Goal: Information Seeking & Learning: Learn about a topic

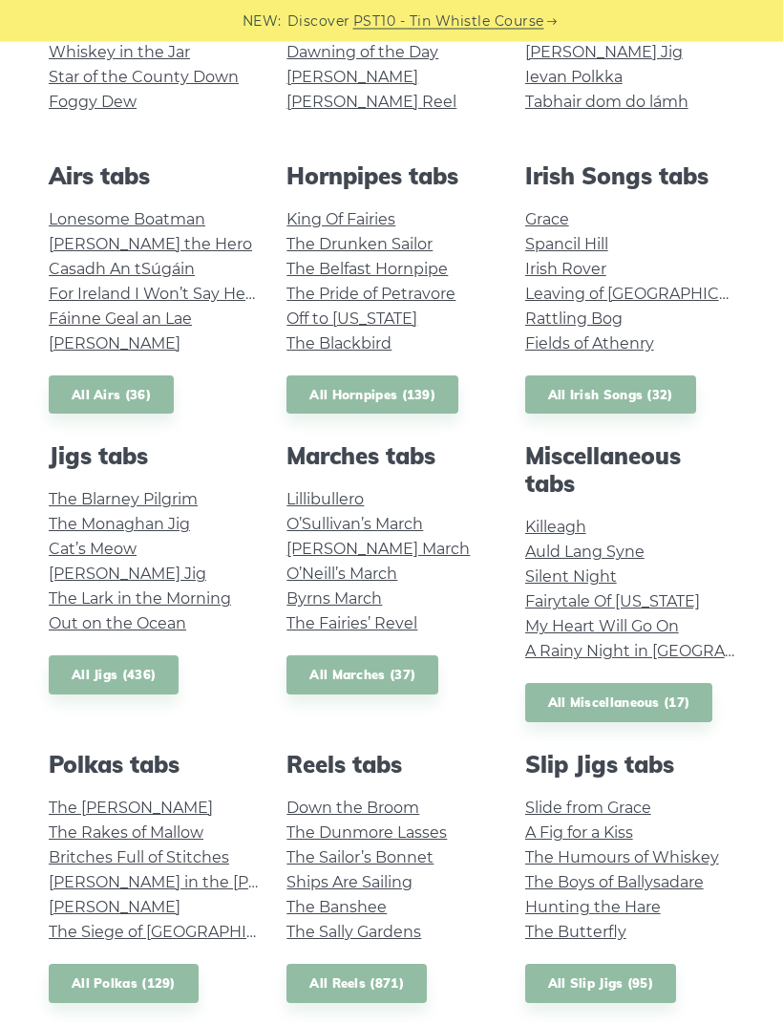
scroll to position [579, 0]
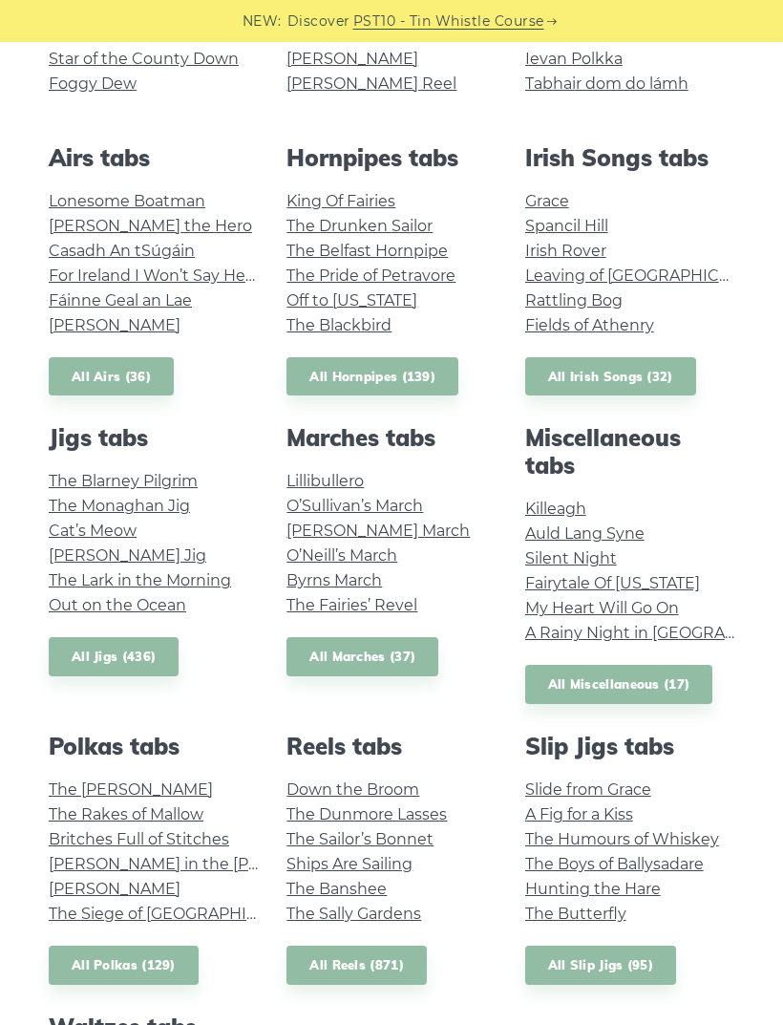
click at [116, 886] on link "John Ryan’s" at bounding box center [115, 889] width 132 height 18
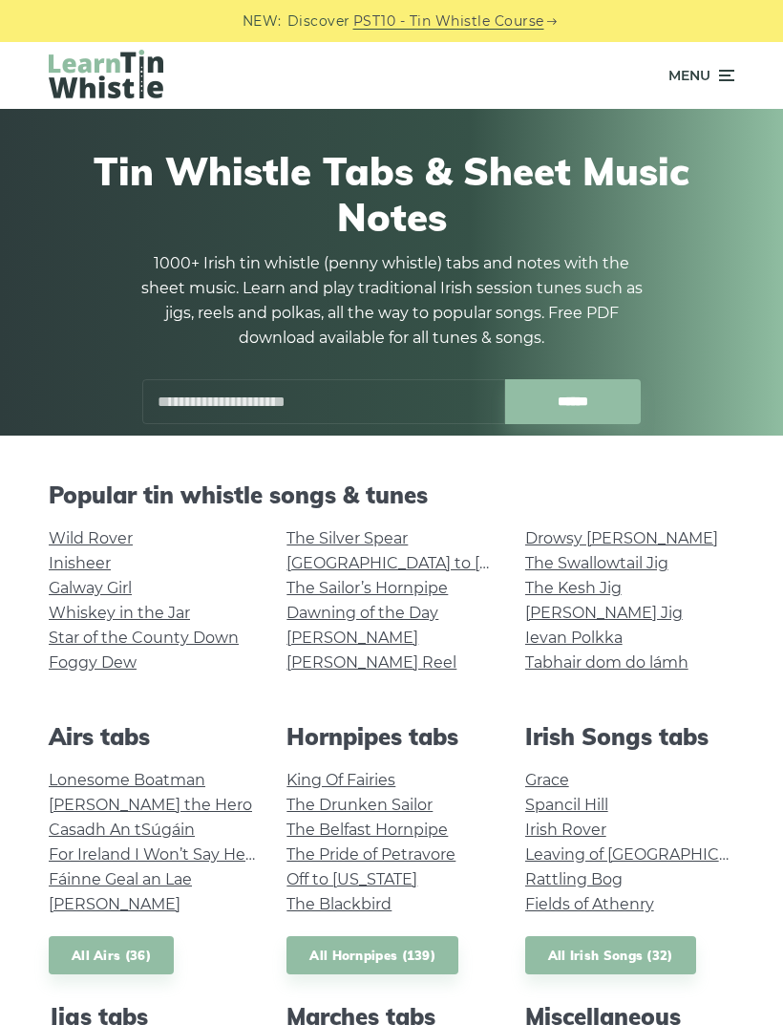
scroll to position [640, 0]
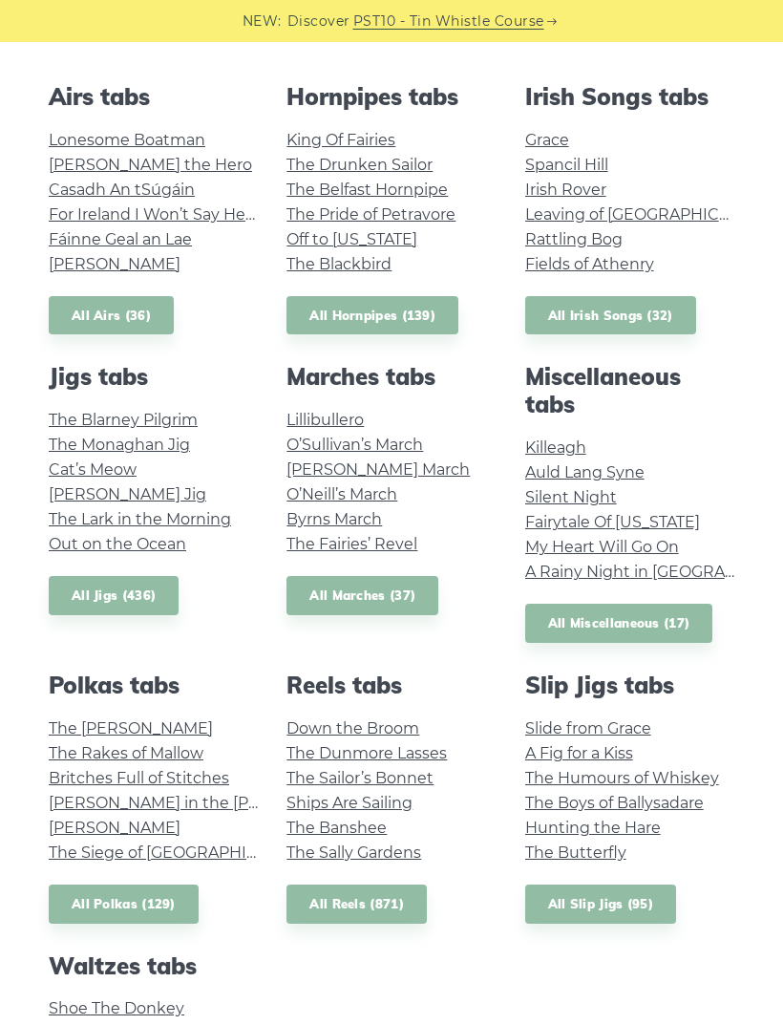
click at [146, 731] on link "The Kerry Polka" at bounding box center [131, 728] width 164 height 18
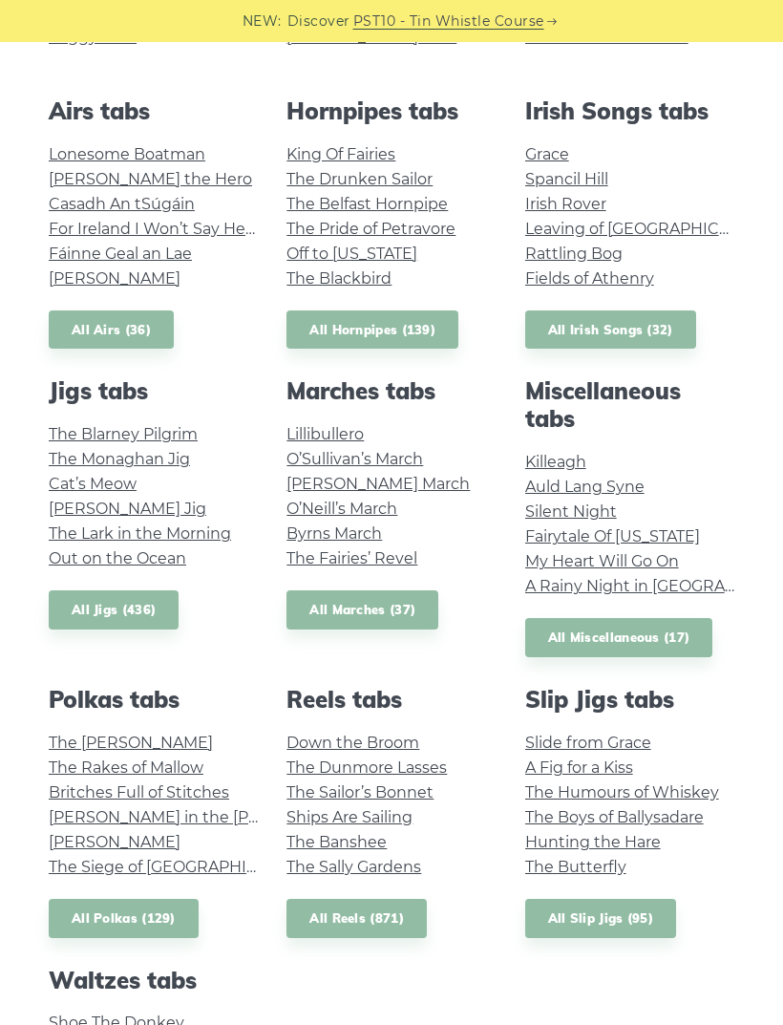
scroll to position [625, 0]
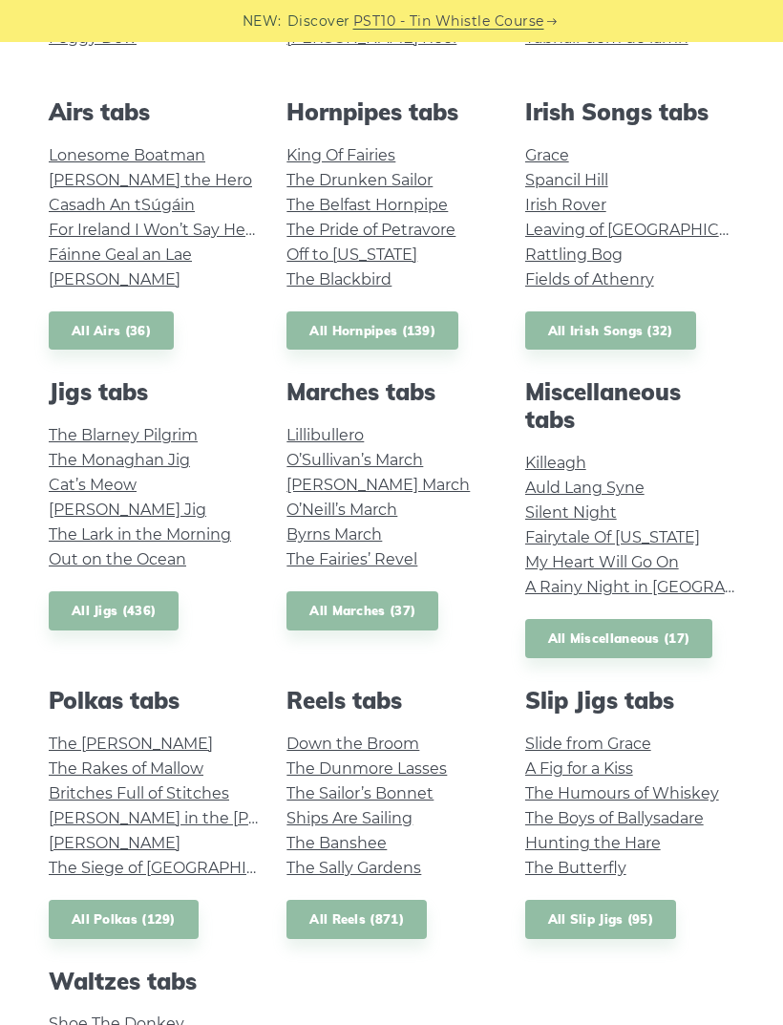
click at [686, 530] on link "Fairytale Of New York" at bounding box center [612, 537] width 175 height 18
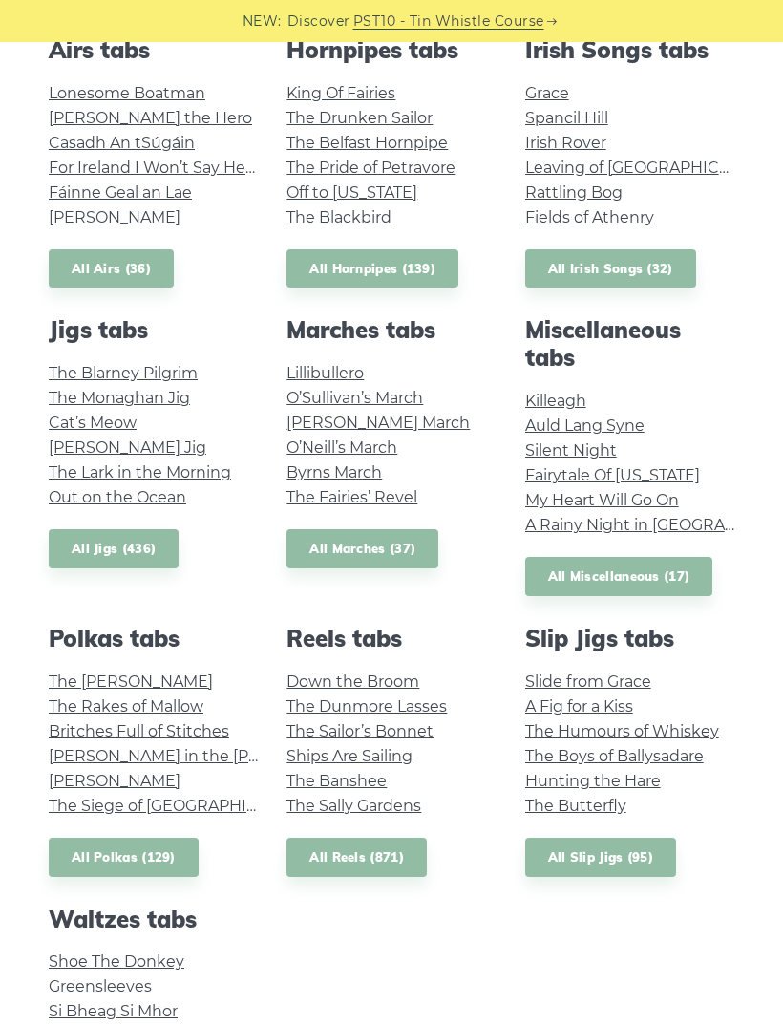
click at [606, 448] on link "Silent Night" at bounding box center [571, 450] width 92 height 18
click at [634, 427] on link "Auld Lang Syne" at bounding box center [584, 425] width 119 height 18
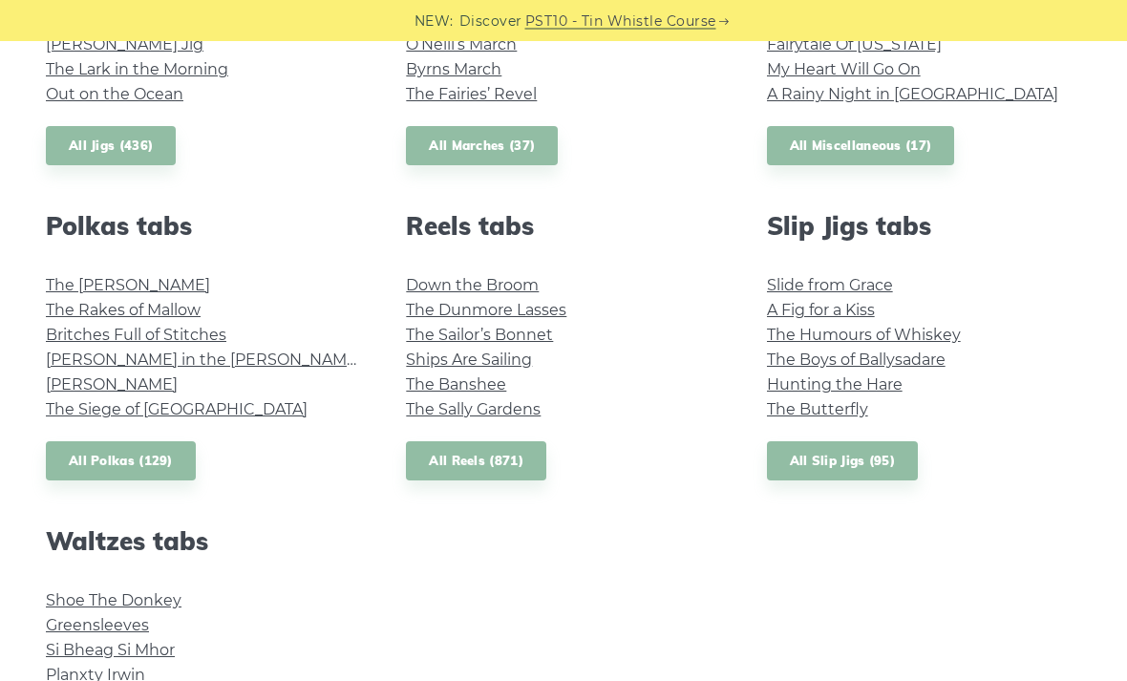
scroll to position [1271, 0]
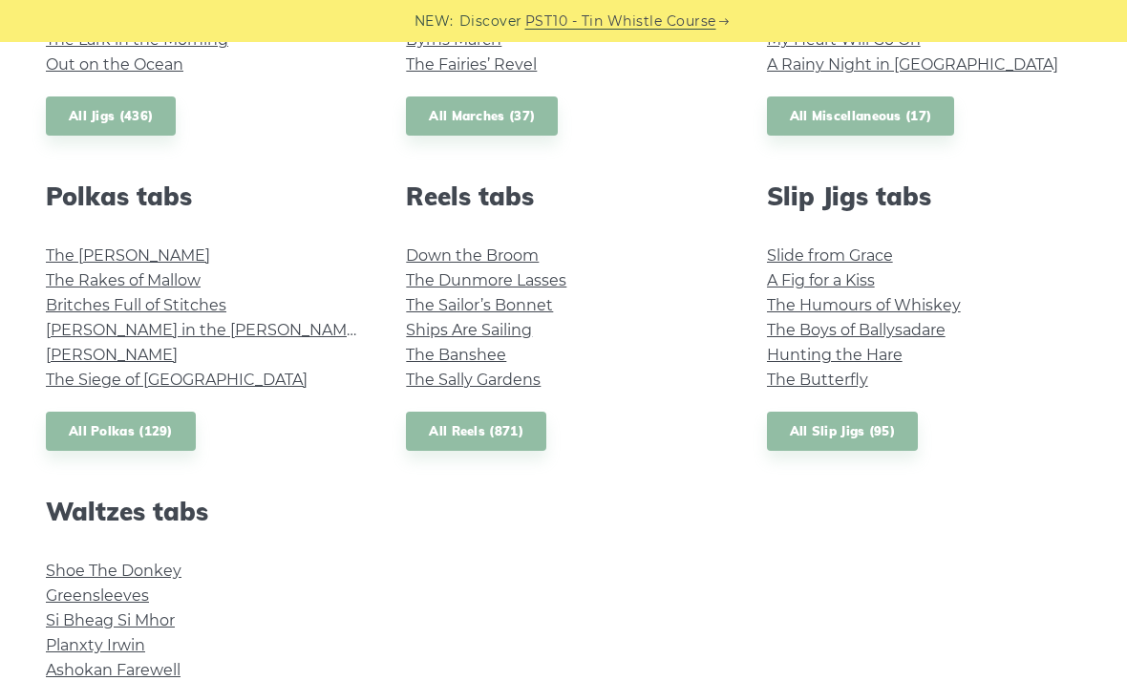
click at [56, 336] on link "Maggie in the Woods" at bounding box center [204, 330] width 316 height 18
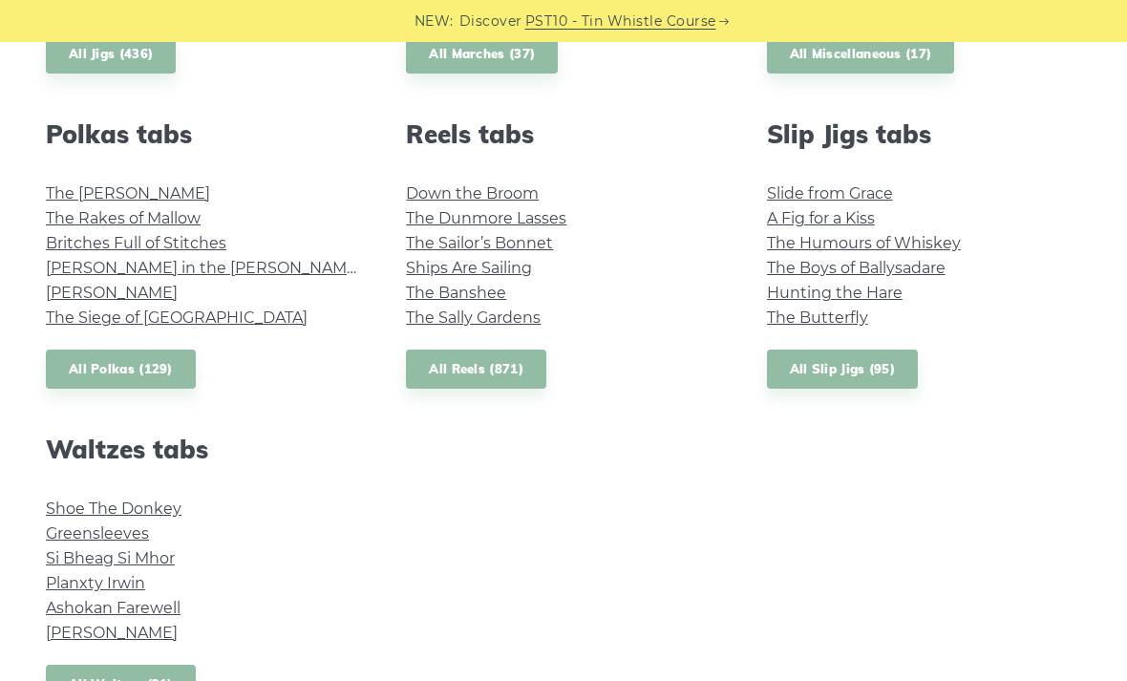
click at [69, 289] on link "John Ryan’s" at bounding box center [112, 293] width 132 height 18
click at [52, 188] on link "The Kerry Polka" at bounding box center [128, 193] width 164 height 18
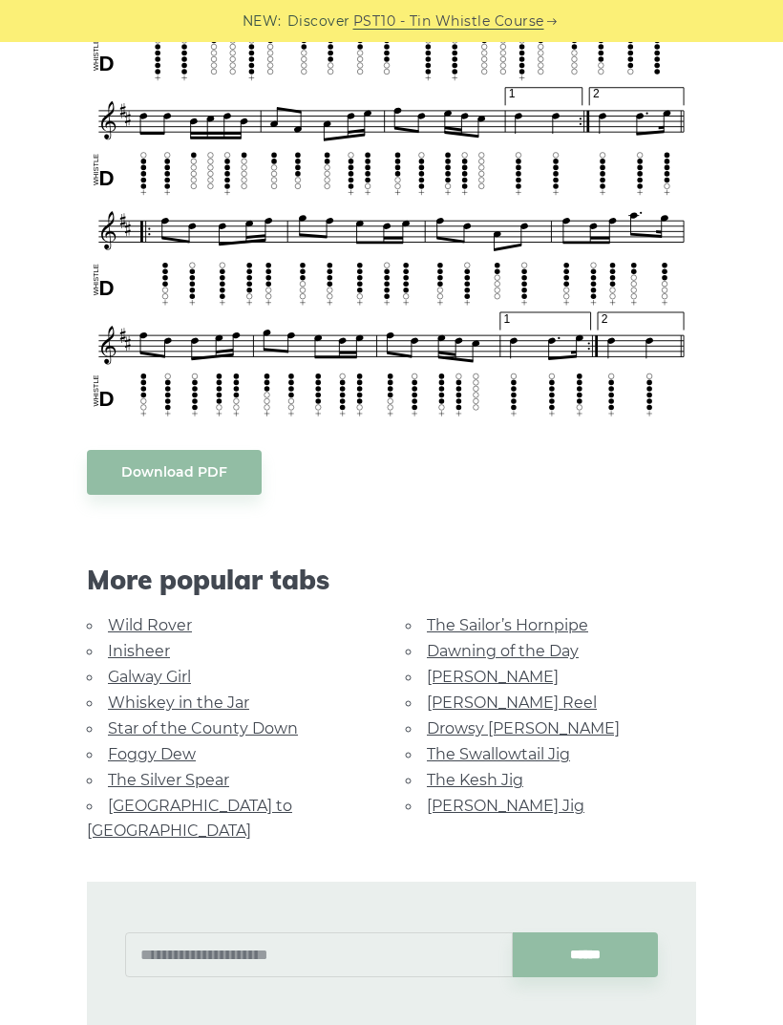
scroll to position [787, 0]
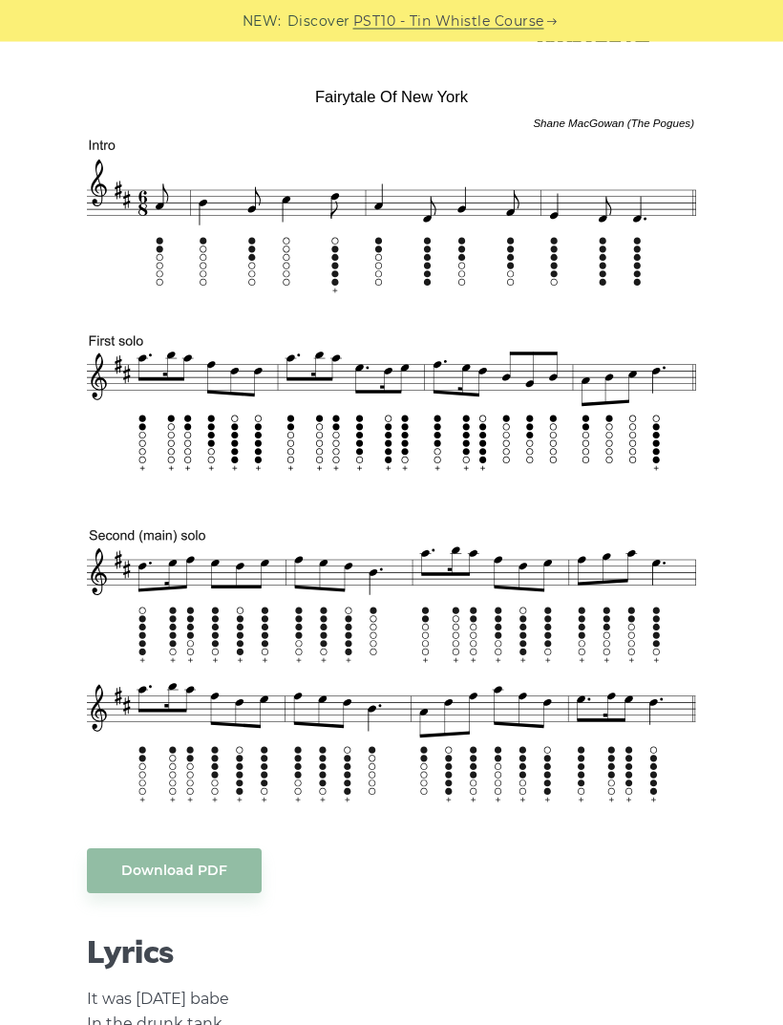
scroll to position [651, 0]
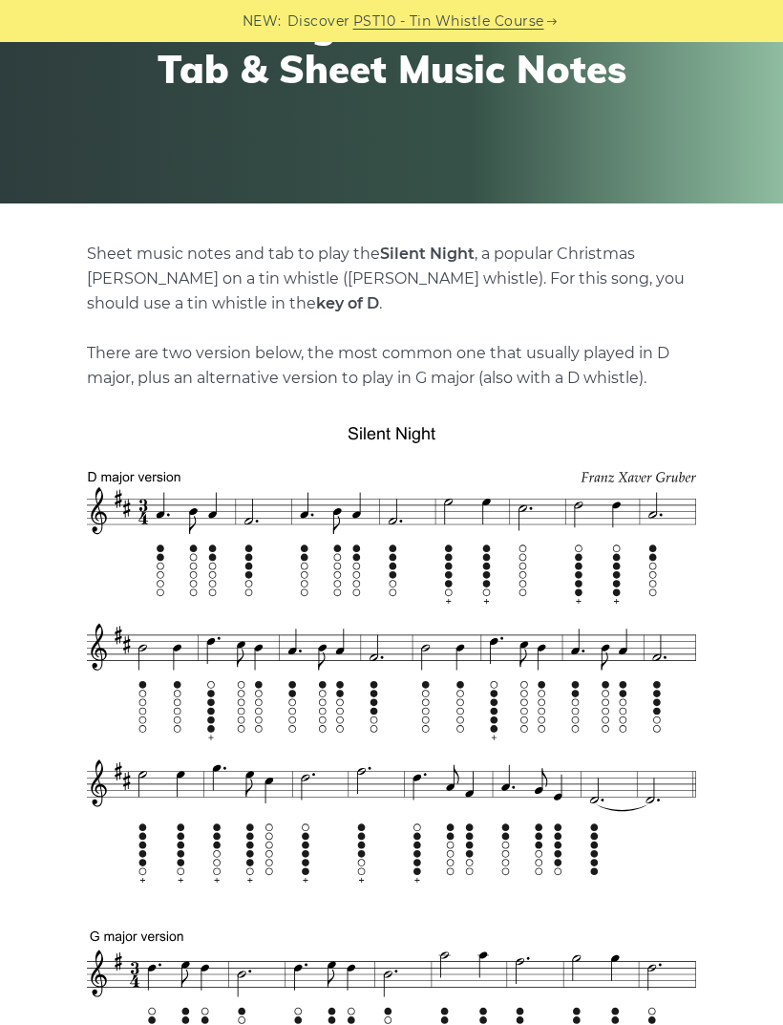
scroll to position [239, 0]
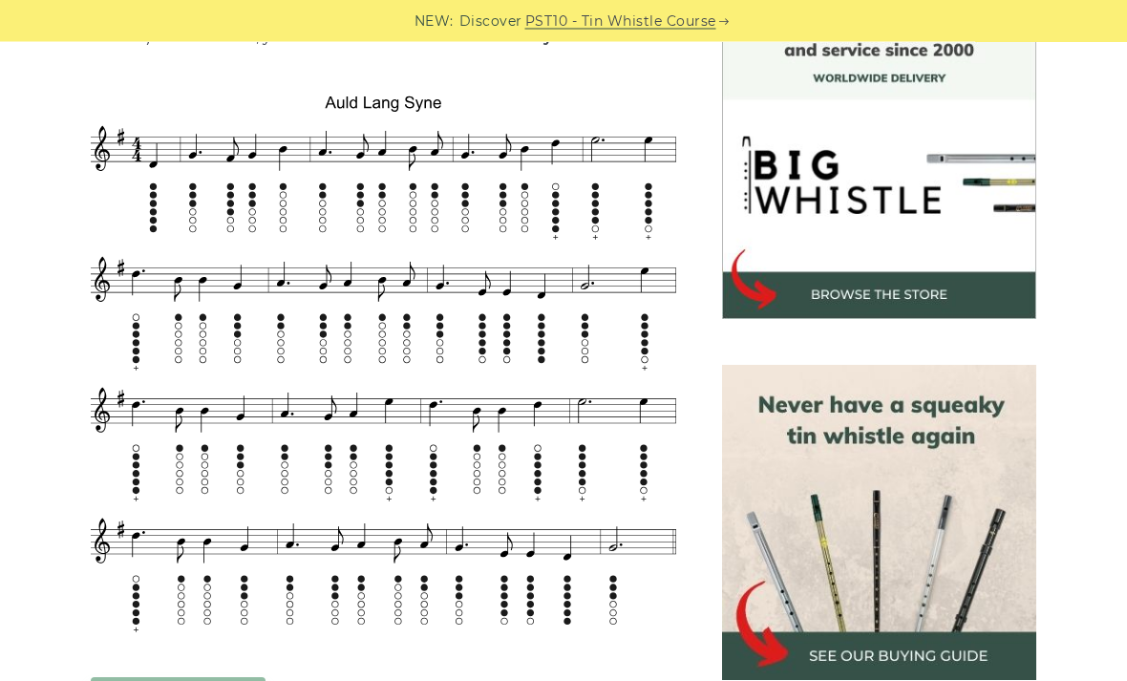
scroll to position [542, 0]
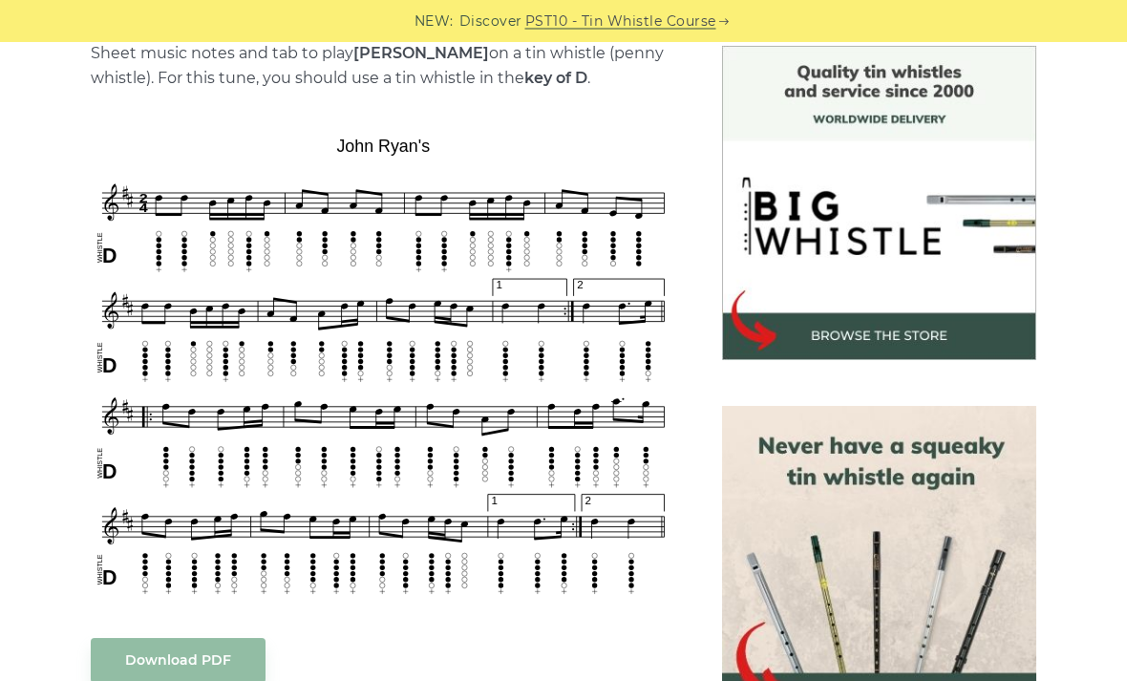
scroll to position [501, 0]
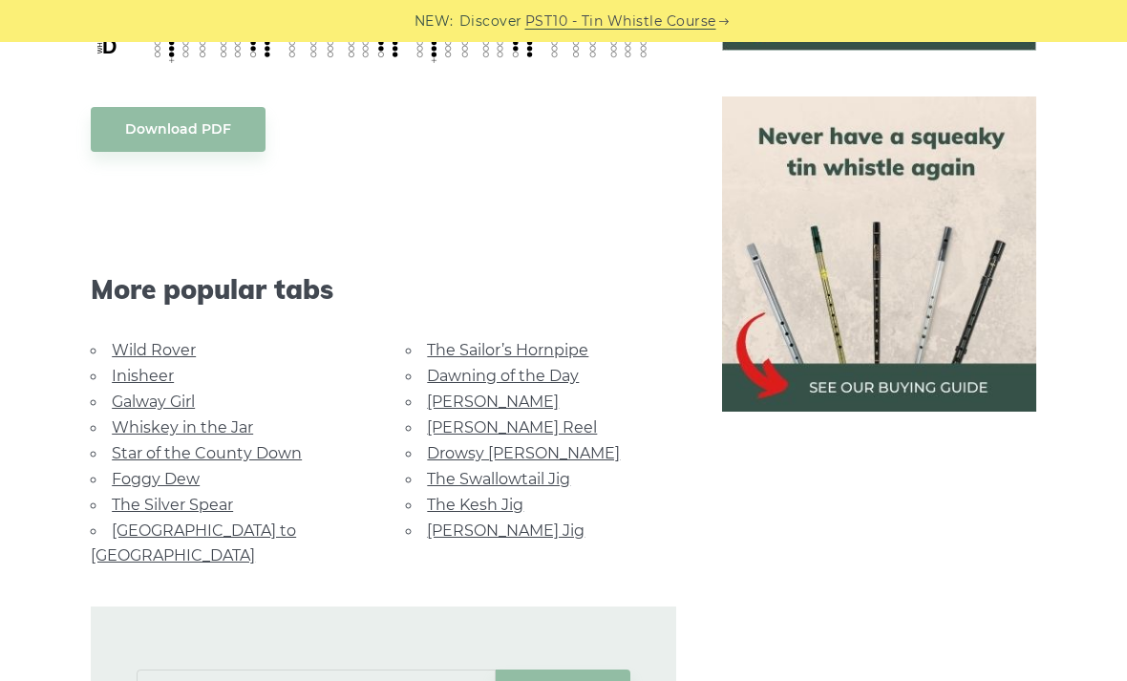
scroll to position [842, 0]
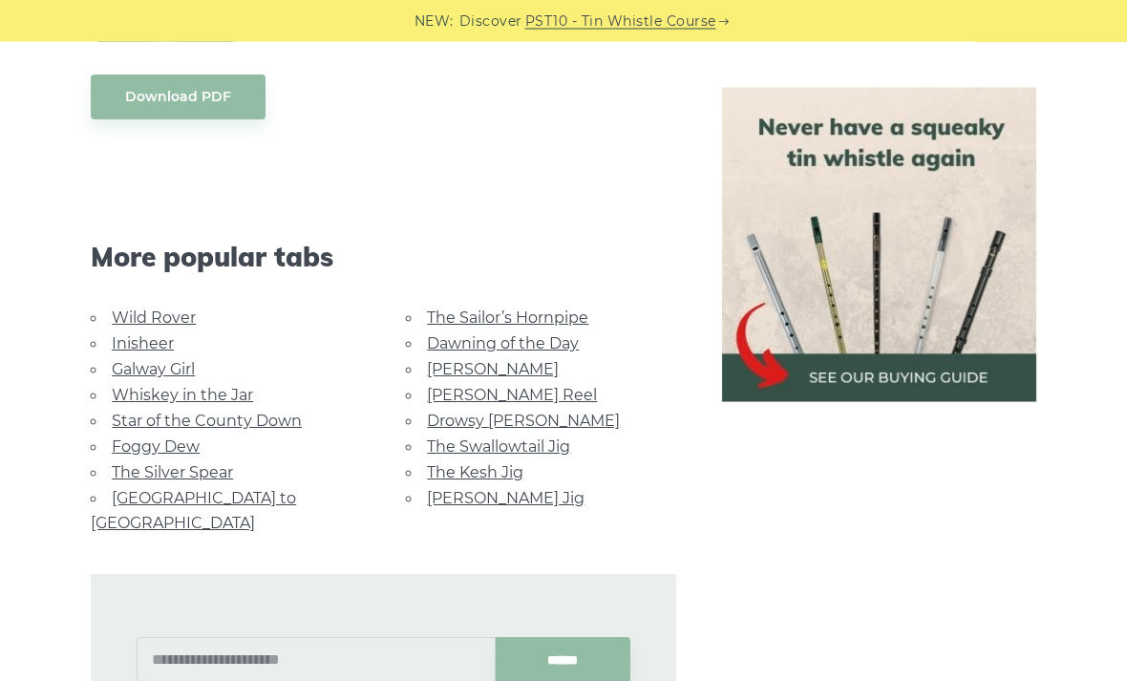
click at [121, 301] on div "More popular tabs" at bounding box center [383, 232] width 630 height 147
click at [126, 322] on link "Wild Rover" at bounding box center [154, 317] width 84 height 18
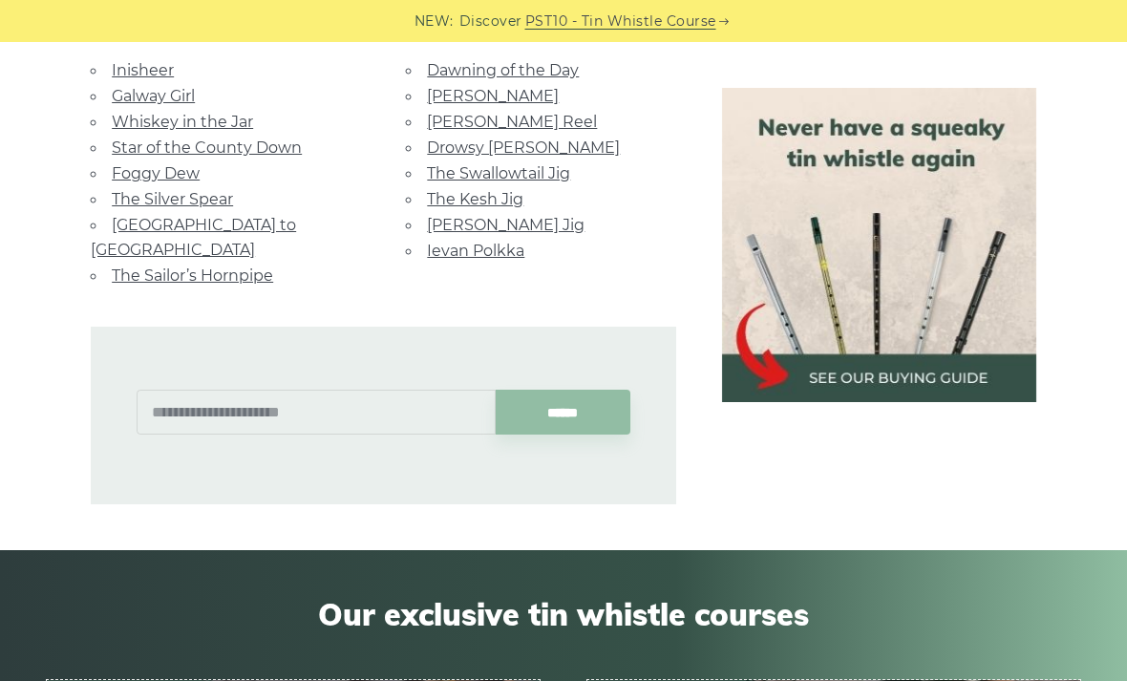
scroll to position [1961, 0]
